Goal: Navigation & Orientation: Understand site structure

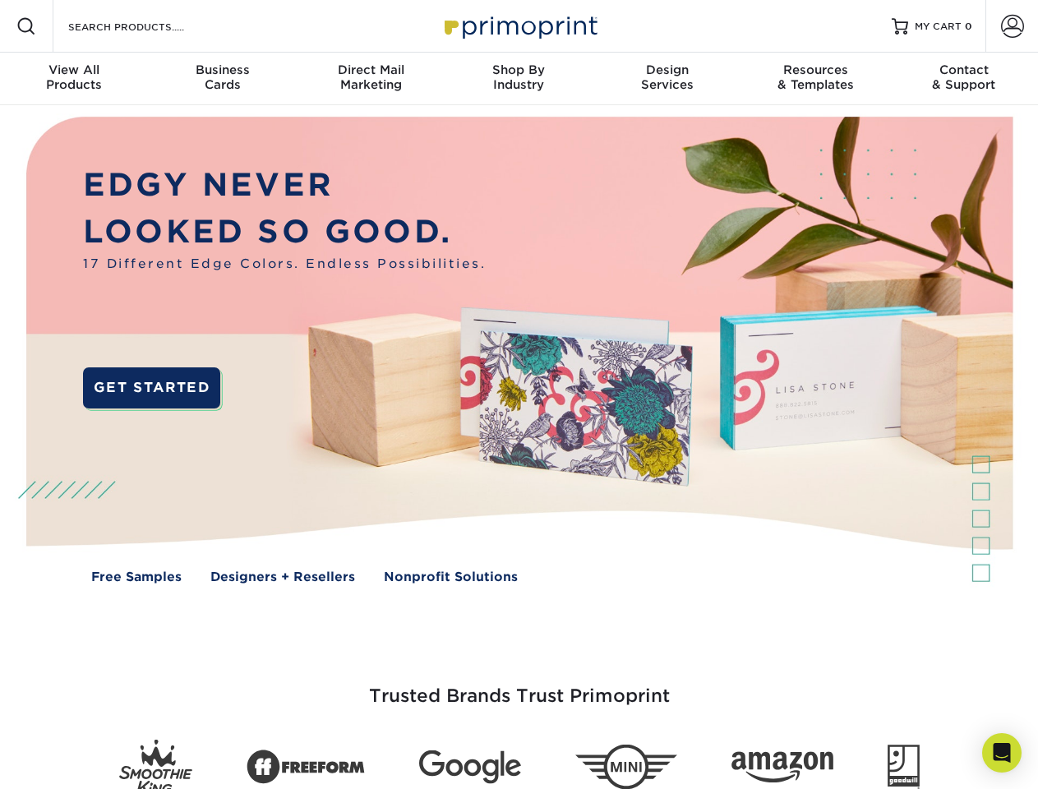
click at [519, 394] on img at bounding box center [518, 362] width 1027 height 514
click at [26, 26] on span at bounding box center [26, 26] width 20 height 20
click at [1012, 26] on span at bounding box center [1012, 26] width 23 height 23
click at [74, 79] on div "View All Products" at bounding box center [74, 77] width 148 height 30
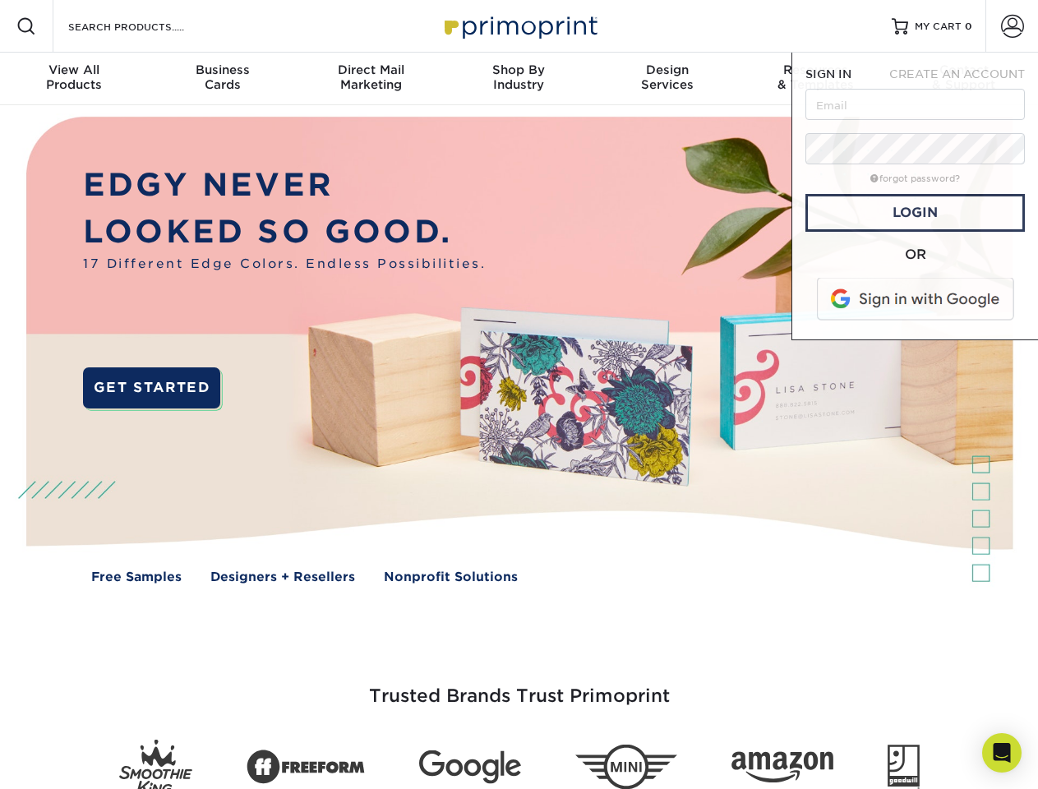
click at [222, 79] on div "Business Cards" at bounding box center [222, 77] width 148 height 30
click at [371, 79] on div "Direct Mail Marketing" at bounding box center [371, 77] width 148 height 30
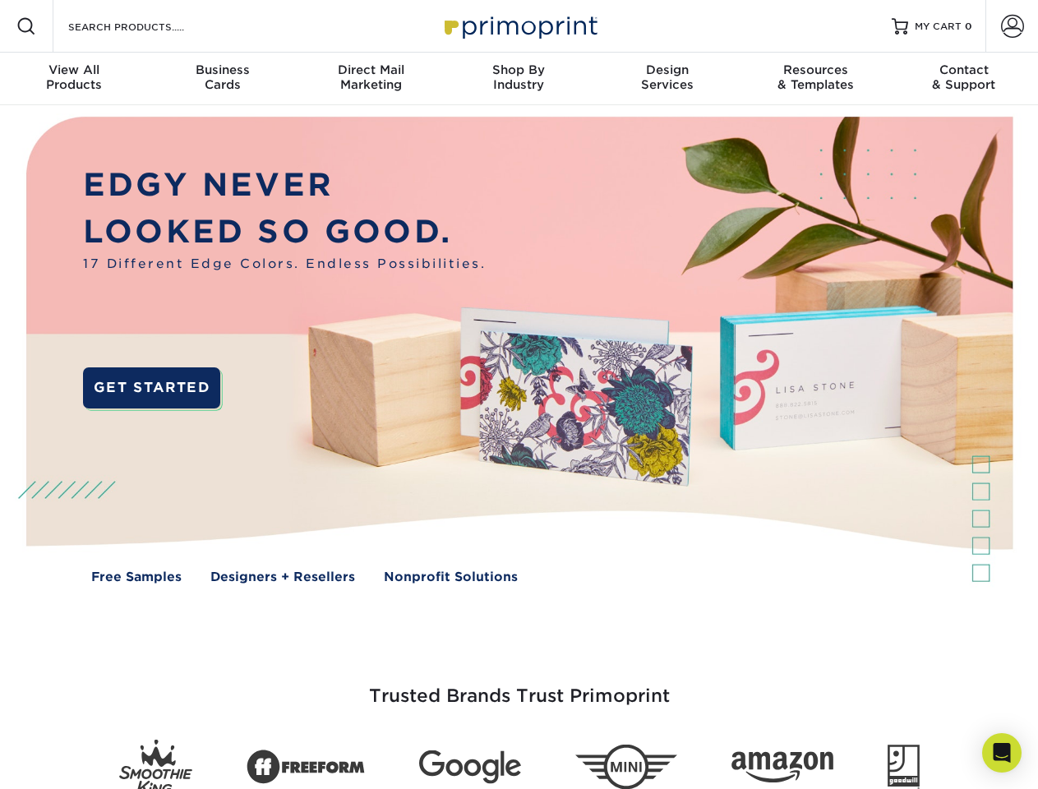
click at [519, 79] on div "Shop By Industry" at bounding box center [519, 77] width 148 height 30
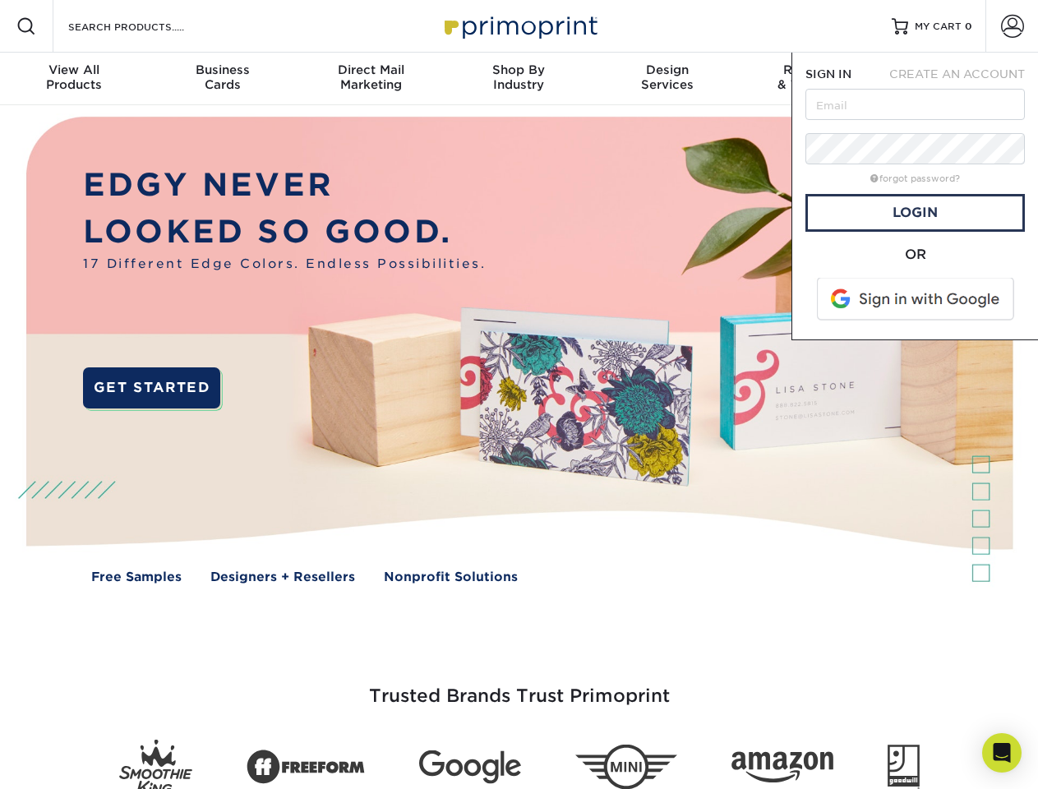
click at [667, 79] on div "Design Services" at bounding box center [667, 77] width 148 height 30
click at [815, 79] on nav "Resources Menu Search Products Account SIGN IN CREATE AN ACCOUNT forgot passwor…" at bounding box center [519, 52] width 1038 height 105
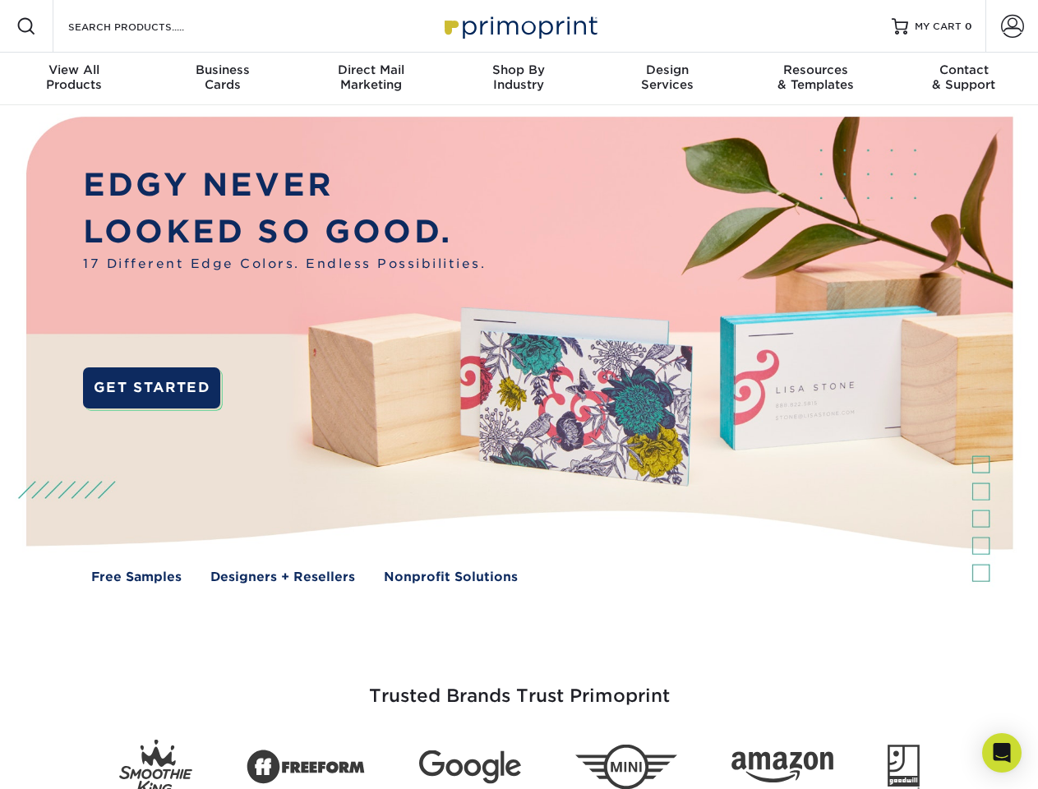
click at [964, 79] on div "Contact & Support" at bounding box center [964, 77] width 148 height 30
